Goal: Task Accomplishment & Management: Use online tool/utility

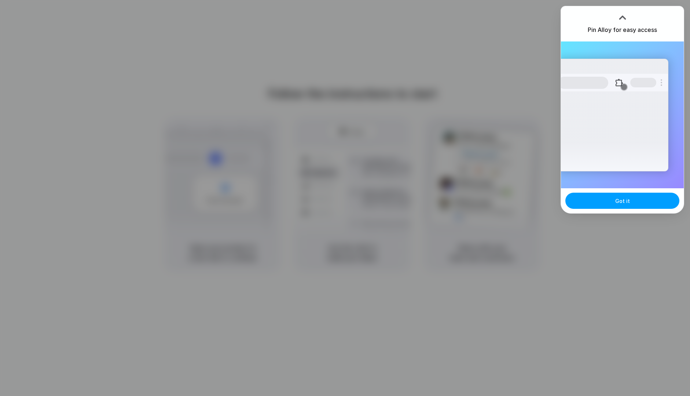
click at [625, 203] on span "Got it" at bounding box center [622, 201] width 15 height 8
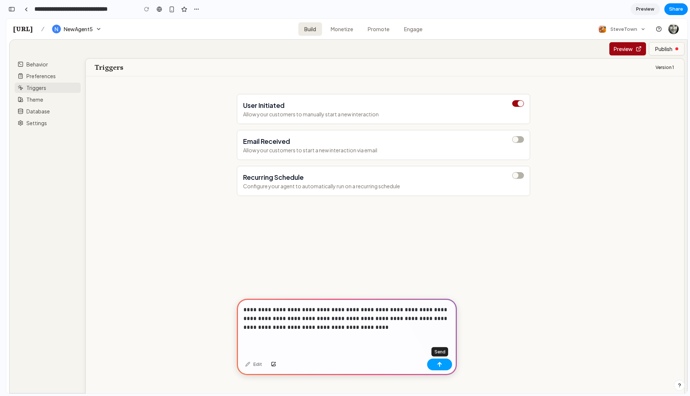
click at [444, 361] on button "button" at bounding box center [439, 364] width 25 height 12
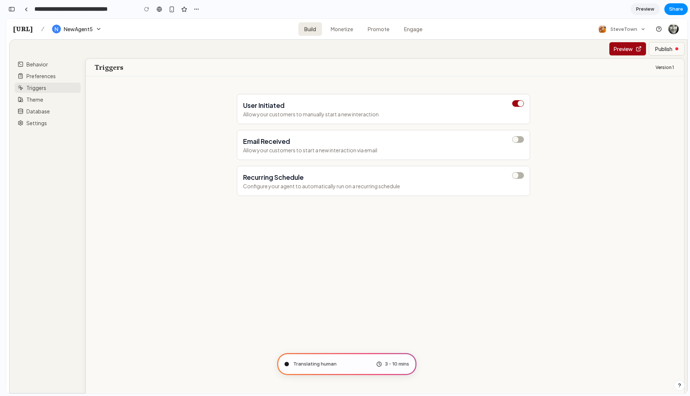
type input "**********"
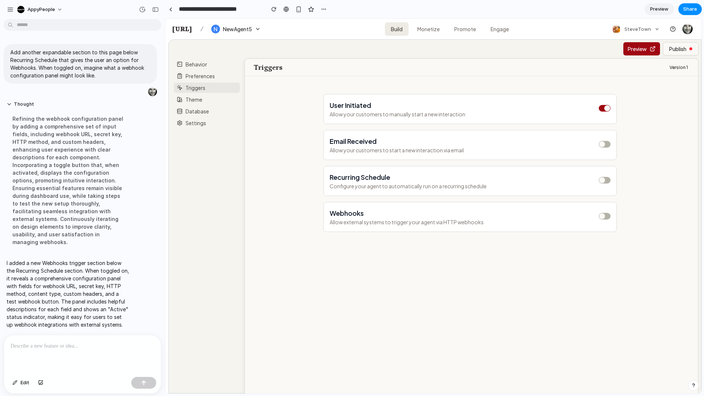
click at [607, 215] on button "button" at bounding box center [605, 216] width 12 height 7
click at [601, 216] on button "button" at bounding box center [605, 216] width 12 height 7
click at [606, 214] on button "button" at bounding box center [605, 216] width 12 height 7
click at [605, 215] on button "button" at bounding box center [605, 216] width 12 height 7
click at [610, 215] on button "button" at bounding box center [605, 216] width 12 height 7
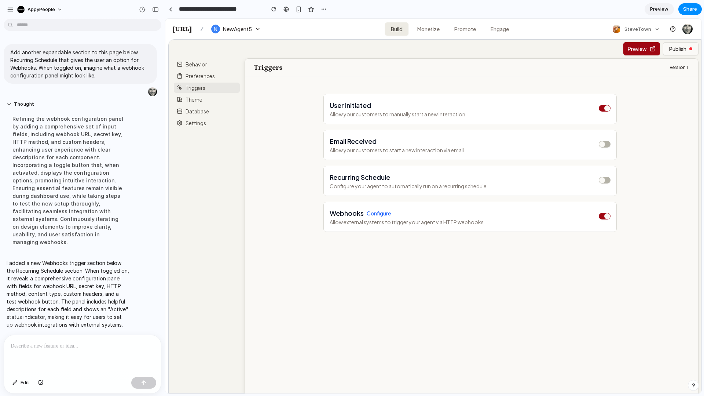
click at [375, 212] on button "Configure" at bounding box center [379, 212] width 24 height 7
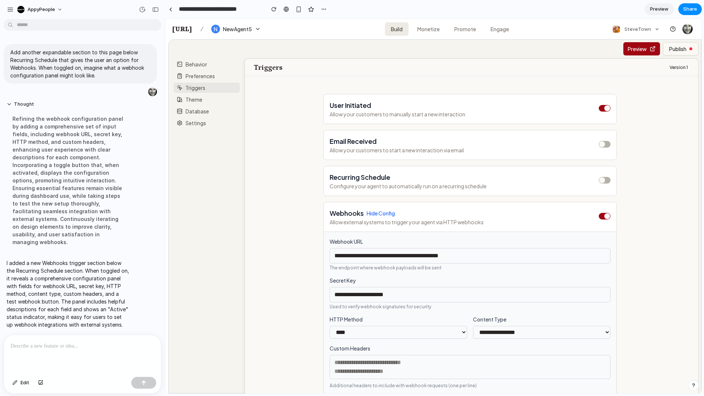
click at [603, 217] on button "button" at bounding box center [605, 216] width 12 height 7
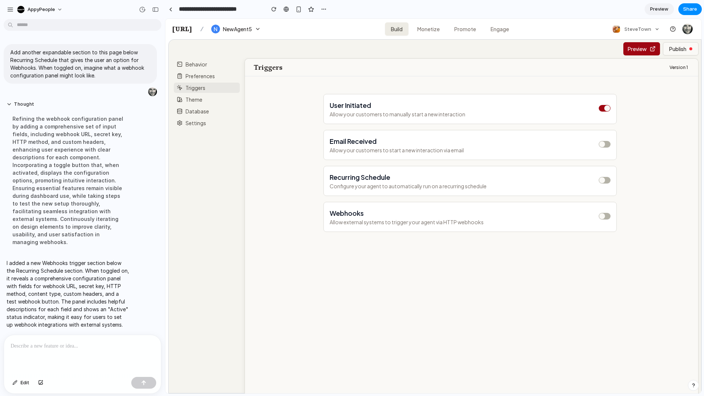
click at [605, 217] on button "button" at bounding box center [605, 216] width 12 height 7
click at [377, 211] on button "Configure" at bounding box center [379, 212] width 24 height 7
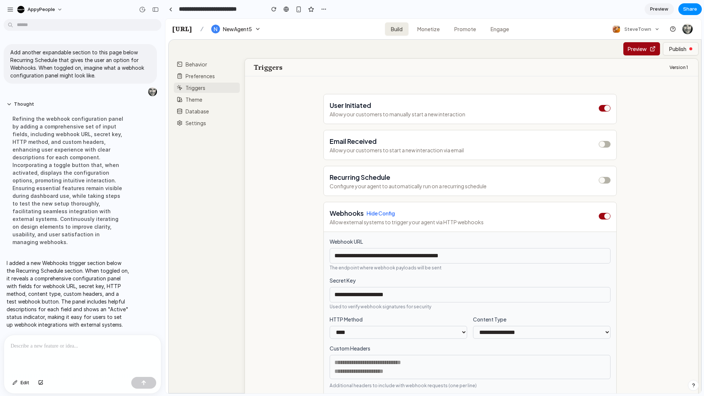
click at [603, 215] on button "button" at bounding box center [605, 216] width 12 height 7
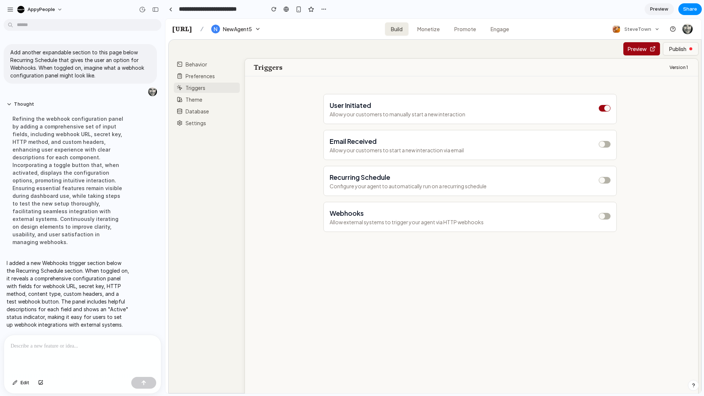
click at [603, 215] on button "button" at bounding box center [605, 216] width 12 height 7
click at [382, 216] on button "Configure" at bounding box center [379, 212] width 24 height 7
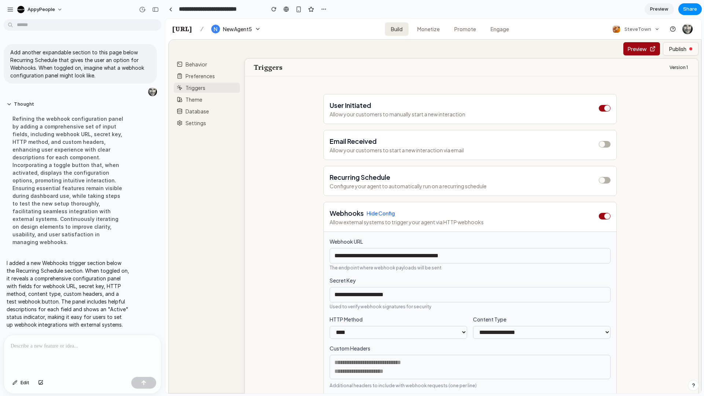
click at [603, 216] on button "button" at bounding box center [605, 216] width 12 height 7
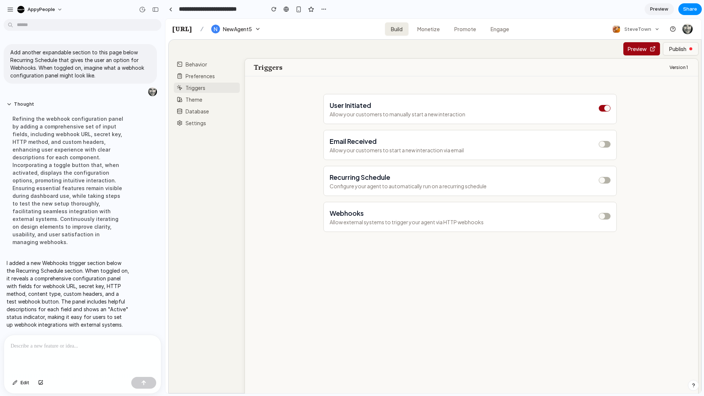
click at [604, 216] on button "button" at bounding box center [605, 216] width 12 height 7
click at [601, 216] on button "button" at bounding box center [605, 216] width 12 height 7
click at [607, 217] on button "button" at bounding box center [605, 216] width 12 height 7
click at [380, 211] on button "Configure" at bounding box center [379, 212] width 24 height 7
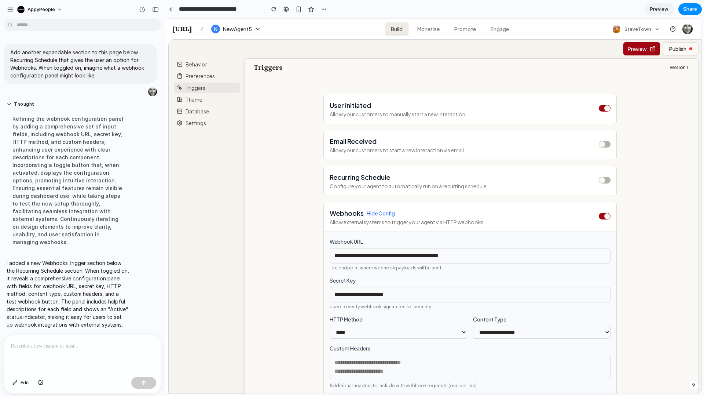
scroll to position [40, 0]
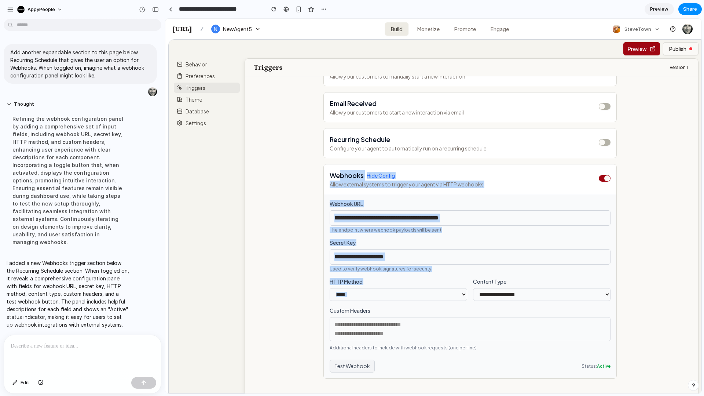
drag, startPoint x: 339, startPoint y: 170, endPoint x: 478, endPoint y: 273, distance: 172.5
click at [478, 273] on section "**********" at bounding box center [469, 271] width 293 height 215
click at [478, 273] on div "**********" at bounding box center [470, 286] width 281 height 172
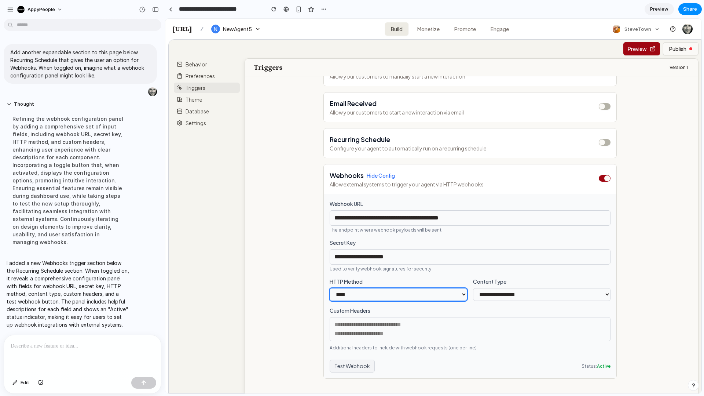
click at [427, 299] on select "**** ***" at bounding box center [399, 294] width 138 height 13
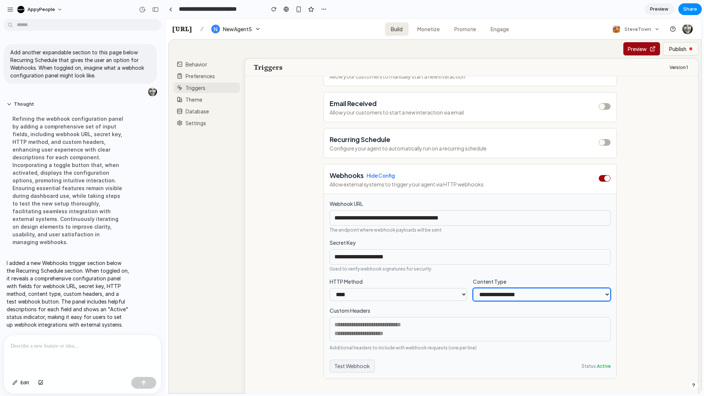
click at [501, 288] on select "**********" at bounding box center [542, 294] width 138 height 13
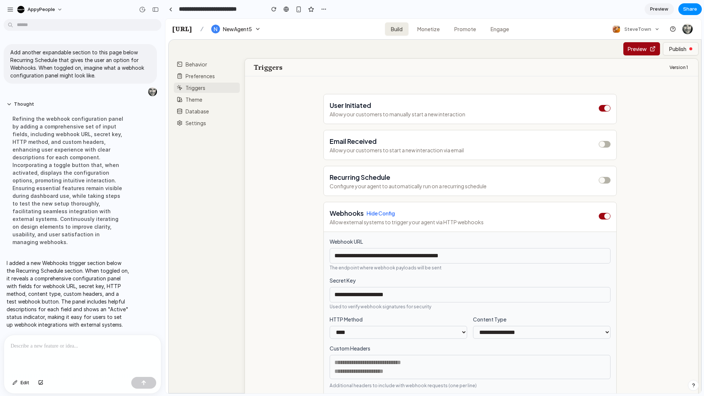
click at [259, 27] on button "N NewAgent5" at bounding box center [236, 28] width 58 height 13
click at [252, 27] on span "NewAgent5" at bounding box center [237, 28] width 29 height 7
click at [254, 24] on button "N NewAgent5" at bounding box center [236, 28] width 58 height 13
